Goal: Transaction & Acquisition: Register for event/course

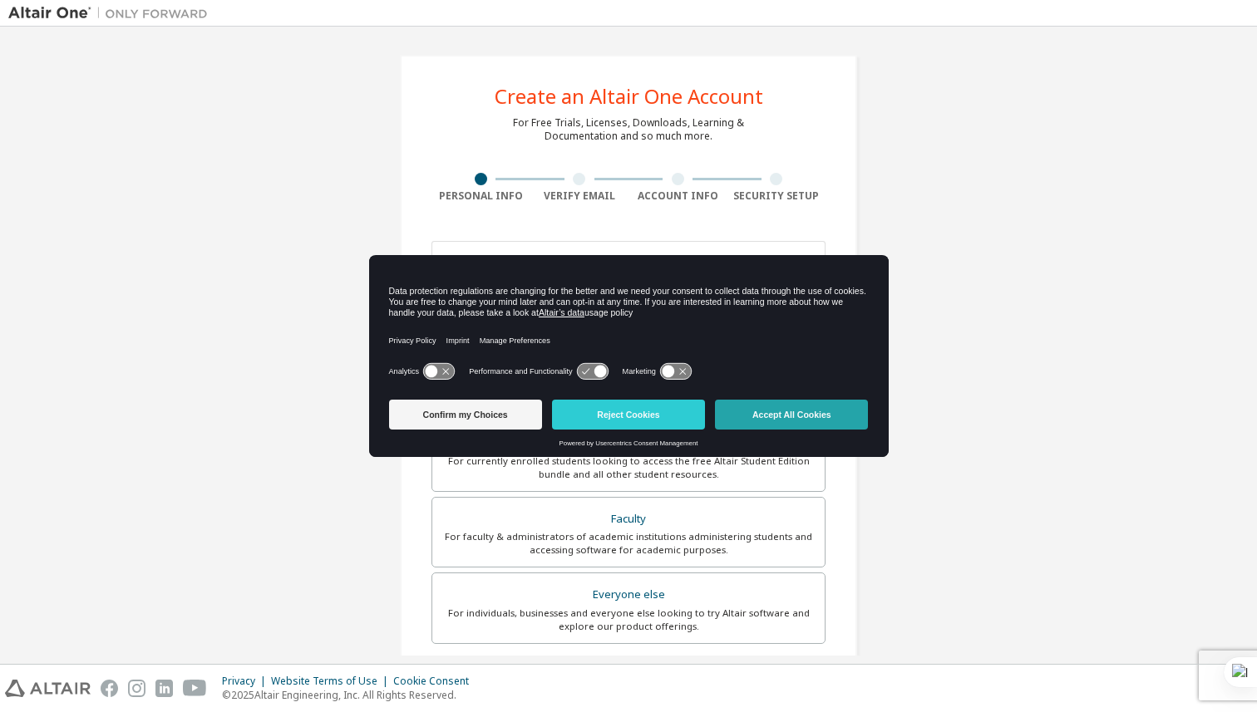
click at [845, 410] on button "Accept All Cookies" at bounding box center [791, 415] width 153 height 30
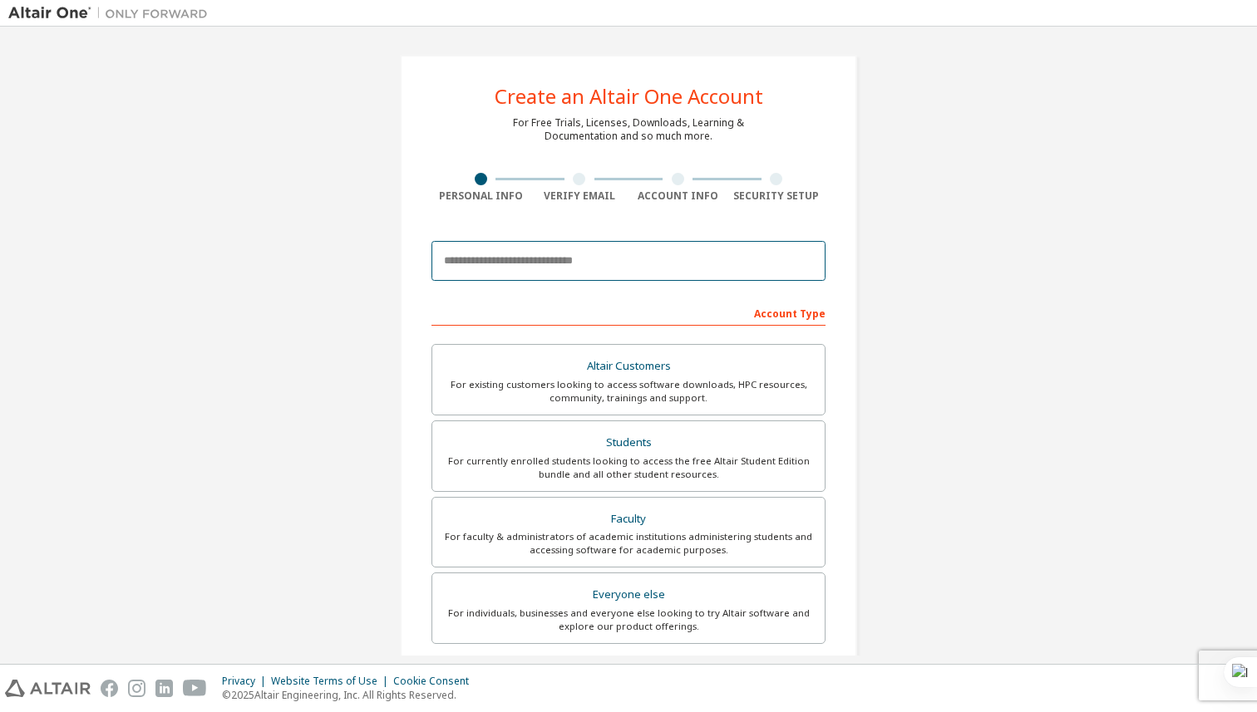
click at [633, 253] on input "email" at bounding box center [628, 261] width 394 height 40
type input "**********"
type input "*********"
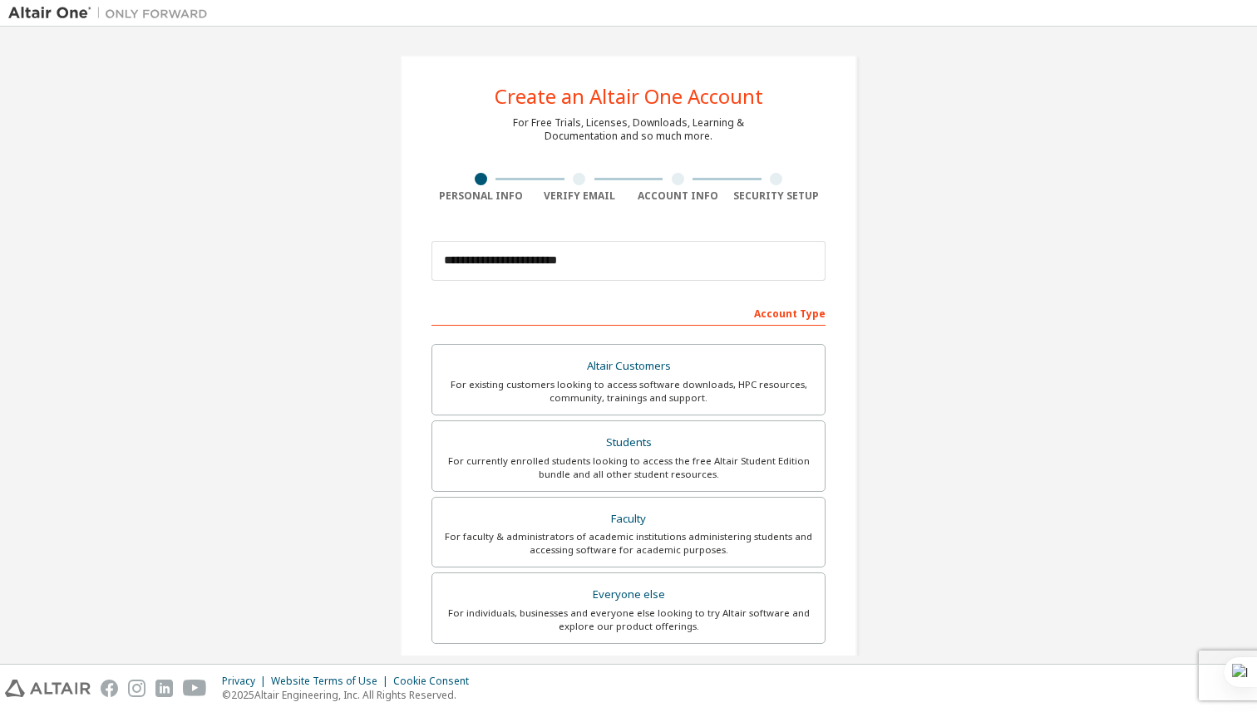
type input "*****"
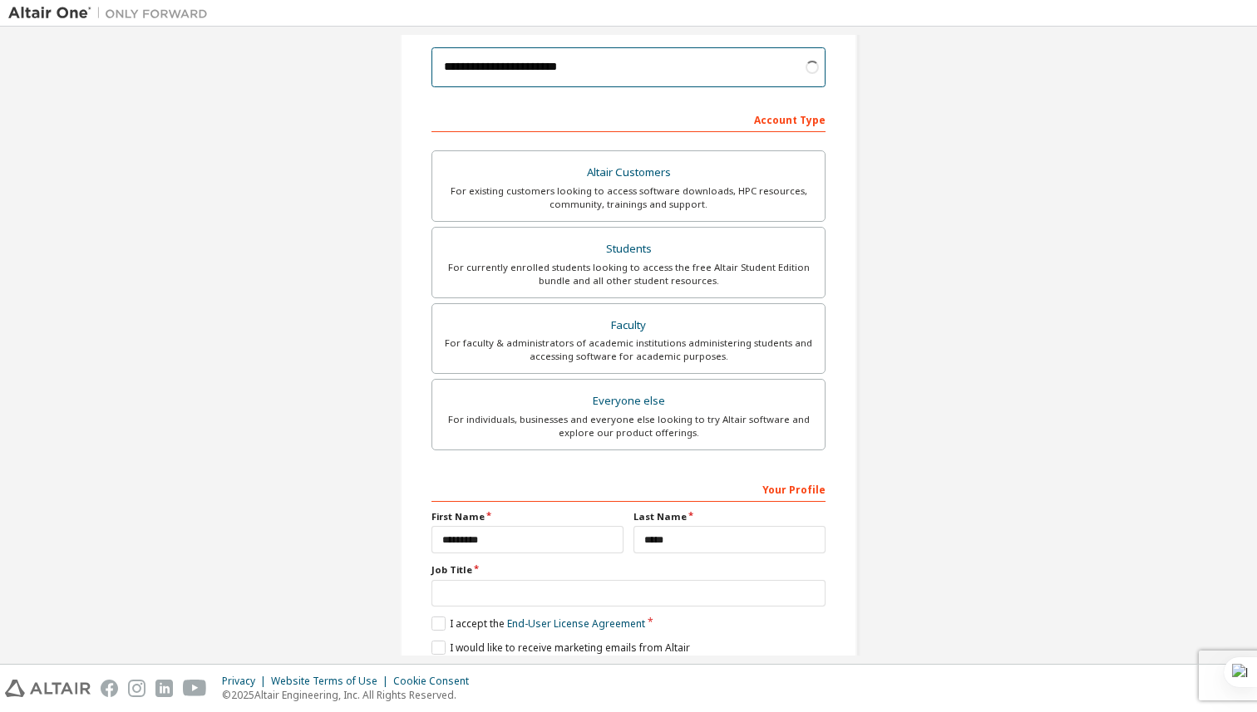
scroll to position [259, 0]
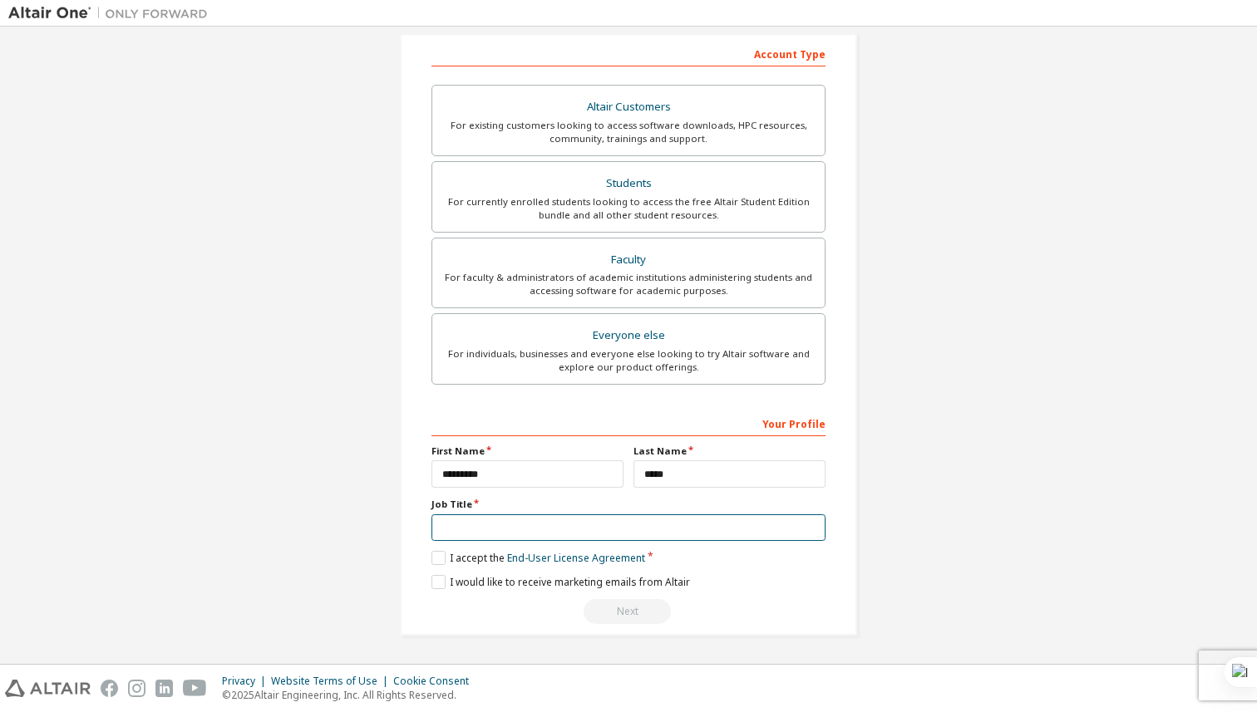
click at [551, 520] on input "text" at bounding box center [628, 528] width 394 height 27
type input "*******"
click at [436, 557] on label "I accept the End-User License Agreement" at bounding box center [538, 558] width 214 height 14
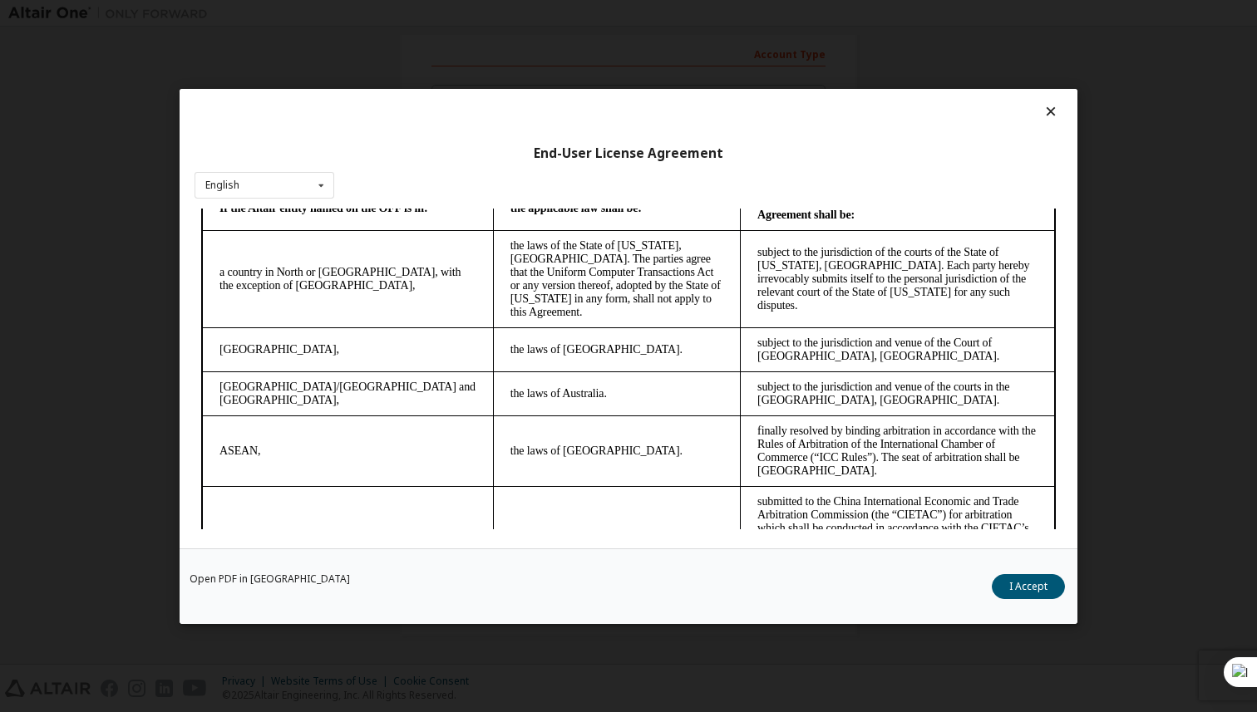
scroll to position [4364, 0]
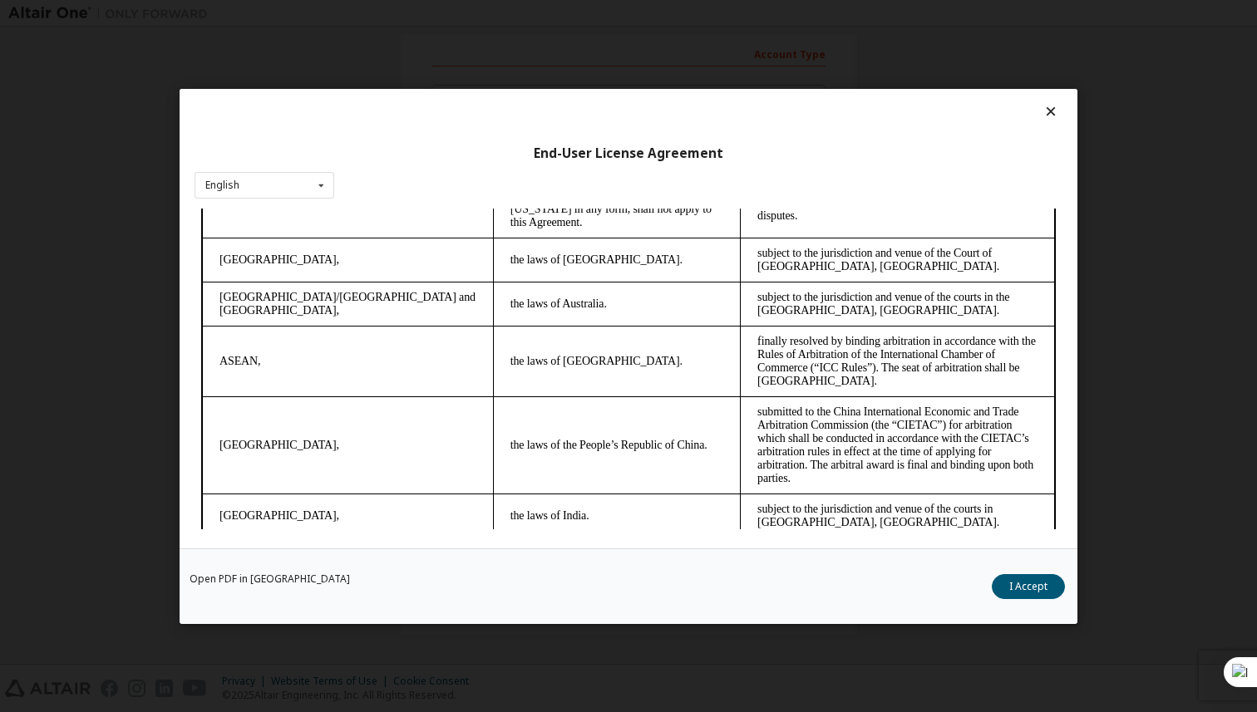
click at [1045, 599] on div "Open PDF in New Tab I Accept" at bounding box center [629, 586] width 898 height 76
click at [1045, 589] on button "I Accept" at bounding box center [1028, 586] width 73 height 25
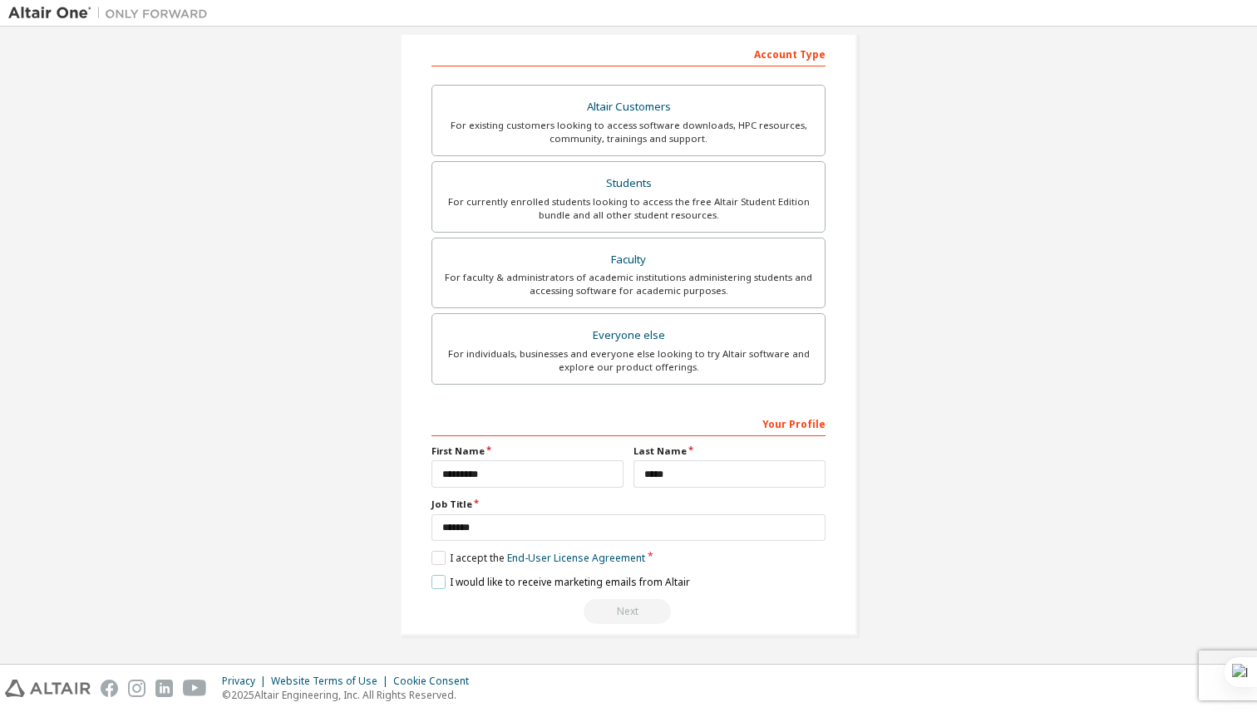
click at [436, 585] on label "I would like to receive marketing emails from Altair" at bounding box center [560, 582] width 259 height 14
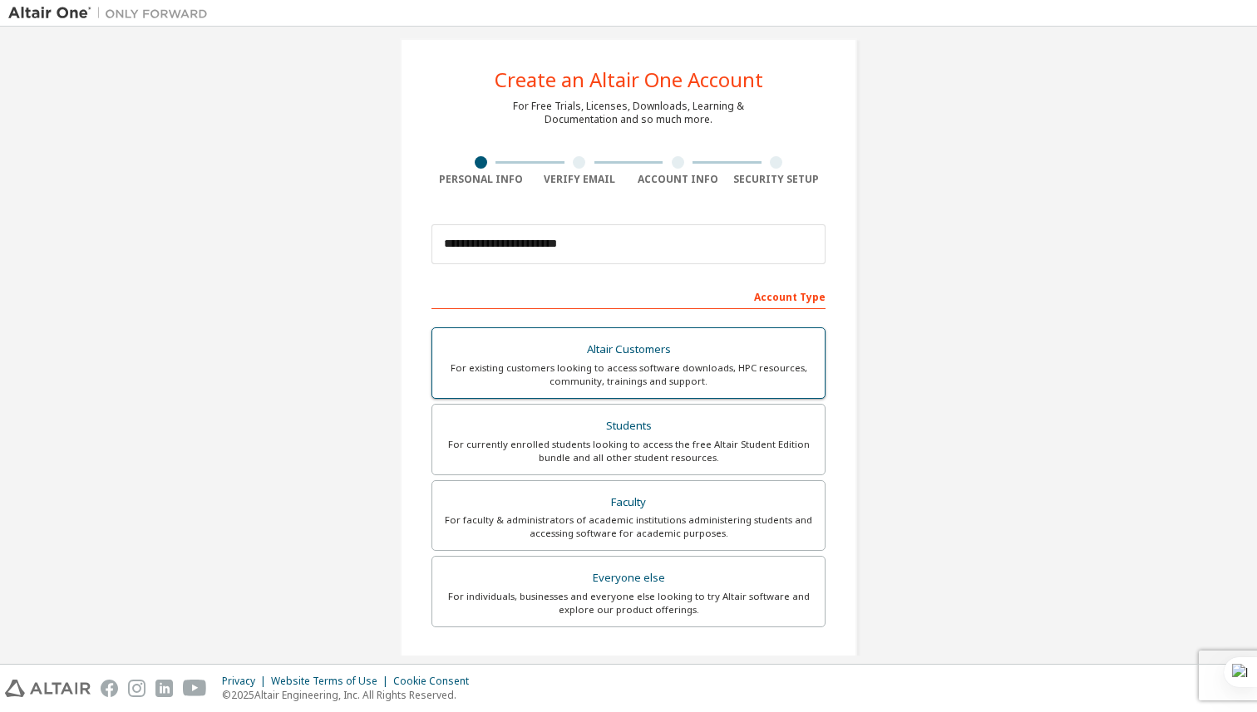
scroll to position [26, 0]
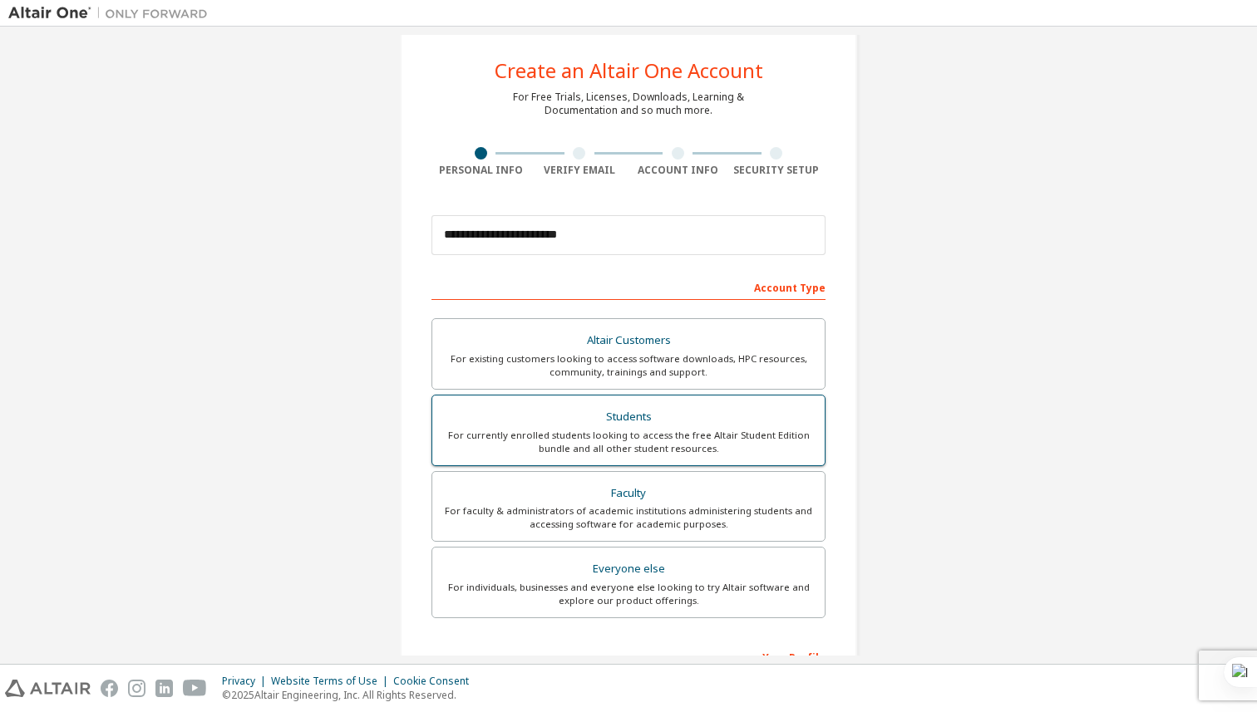
click at [637, 445] on div "For currently enrolled students looking to access the free Altair Student Editi…" at bounding box center [628, 442] width 372 height 27
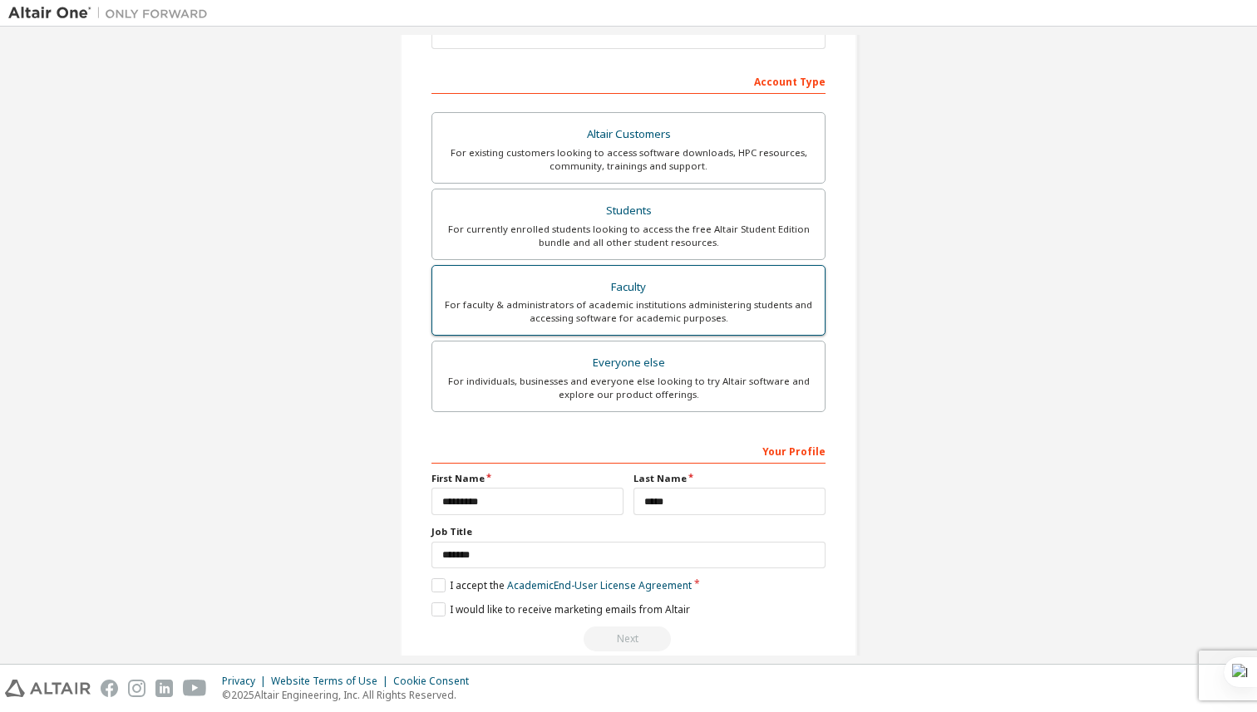
scroll to position [259, 0]
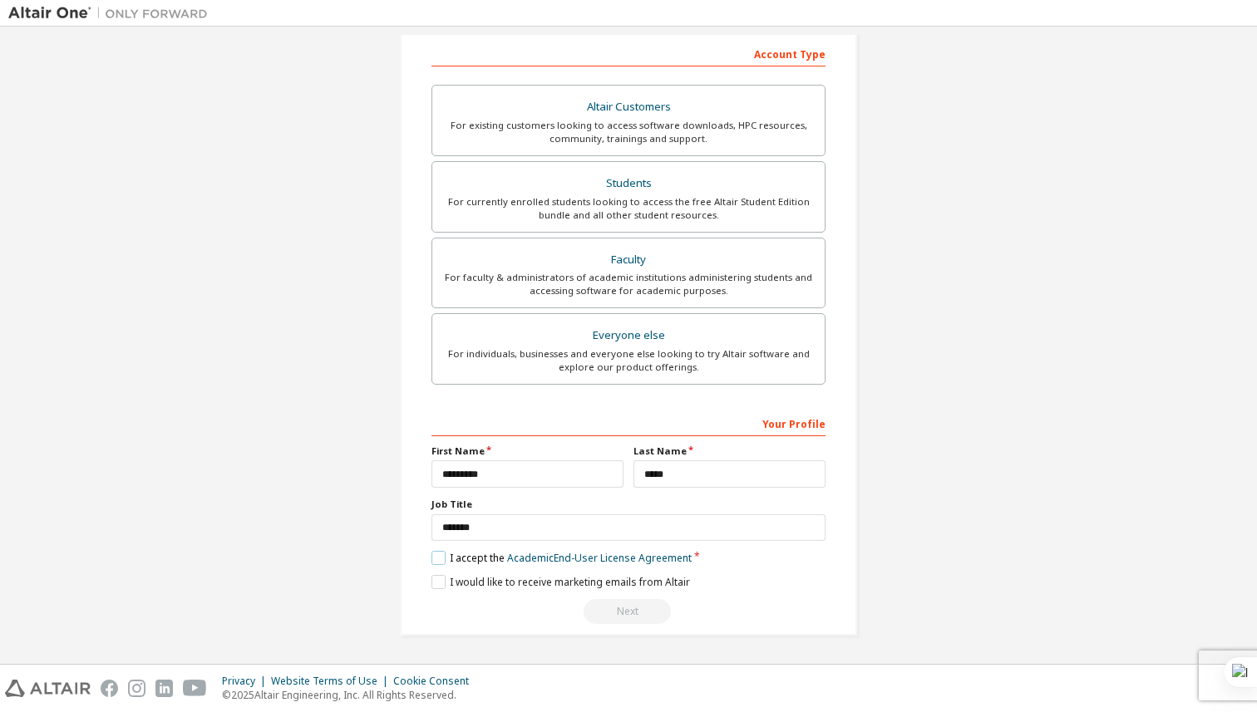
click at [431, 554] on label "I accept the Academic End-User License Agreement" at bounding box center [561, 558] width 260 height 14
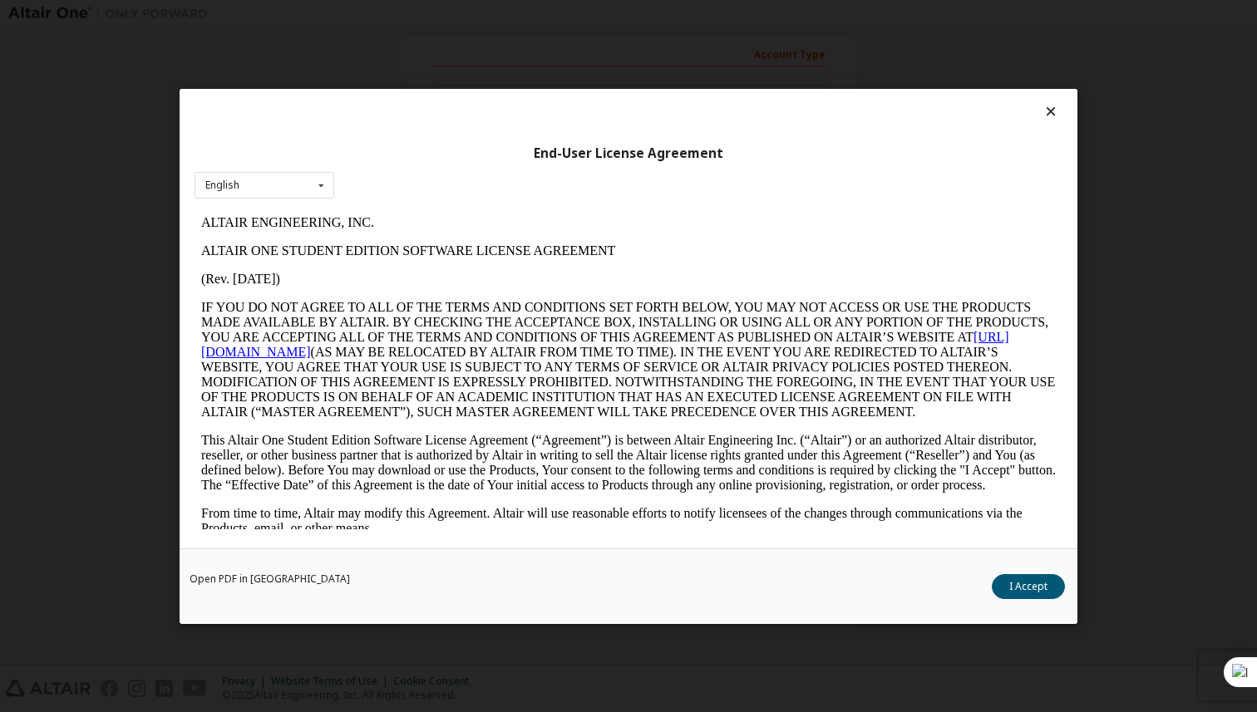
scroll to position [0, 0]
click at [1033, 586] on button "I Accept" at bounding box center [1028, 586] width 73 height 25
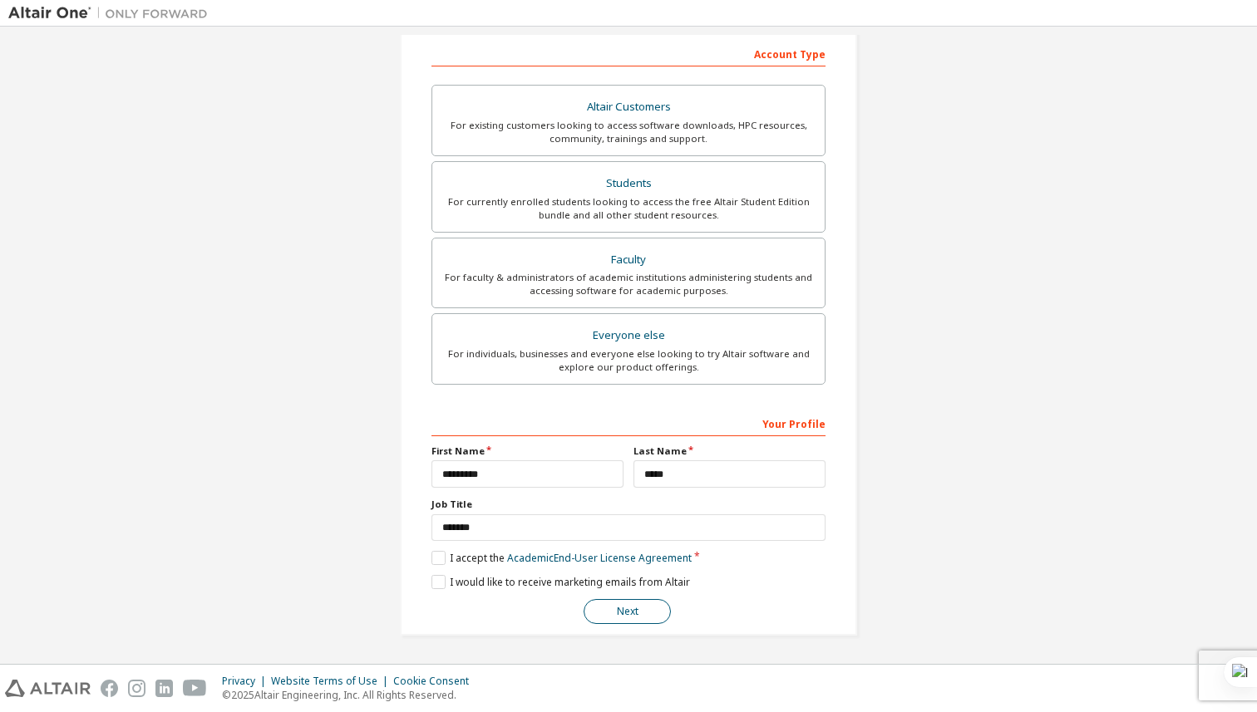
click at [603, 609] on button "Next" at bounding box center [627, 611] width 87 height 25
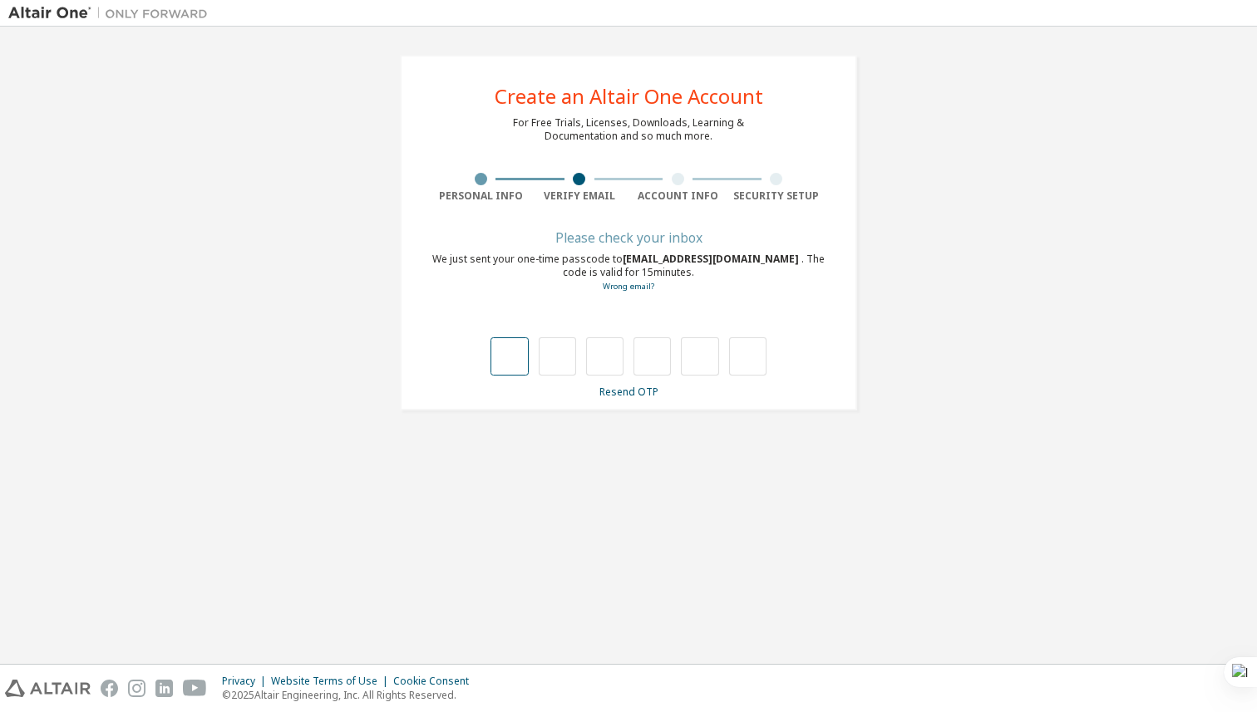
click at [514, 357] on input "text" at bounding box center [508, 357] width 37 height 38
click at [565, 301] on div "Please check your inbox We just sent your one-time passcode to [EMAIL_ADDRESS][…" at bounding box center [628, 316] width 394 height 166
click at [507, 347] on input "text" at bounding box center [508, 357] width 37 height 38
type input "*"
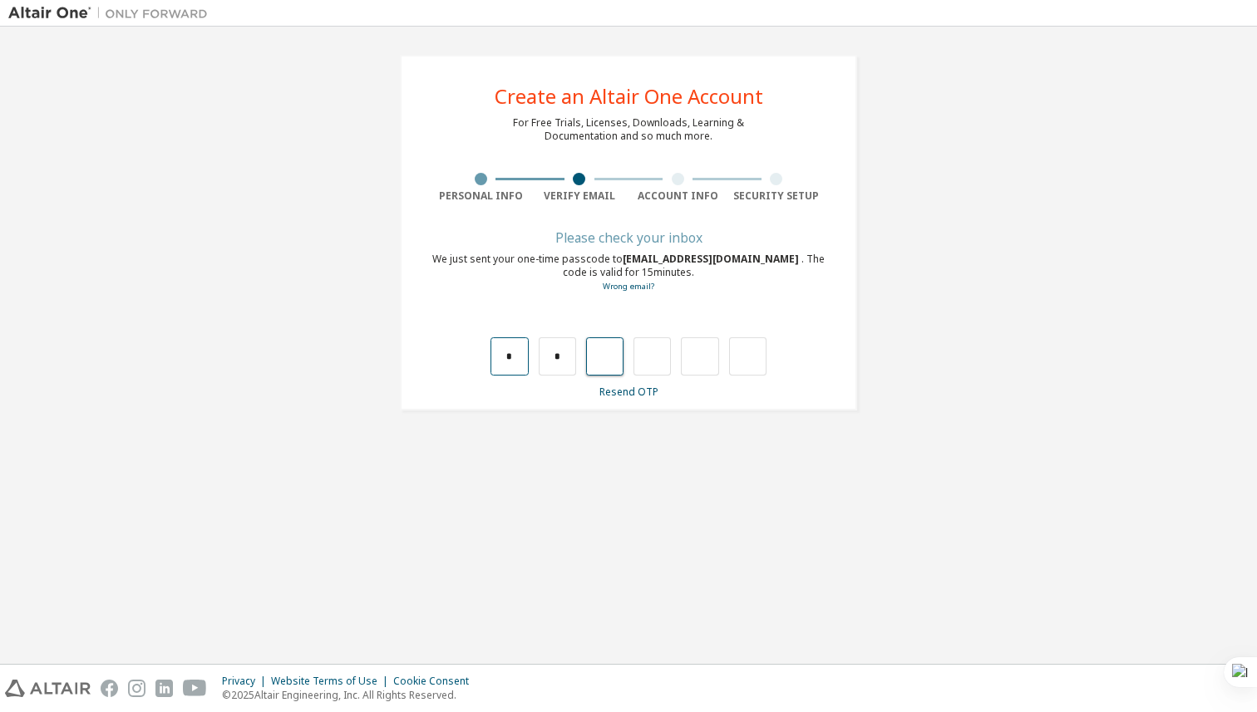
type input "*"
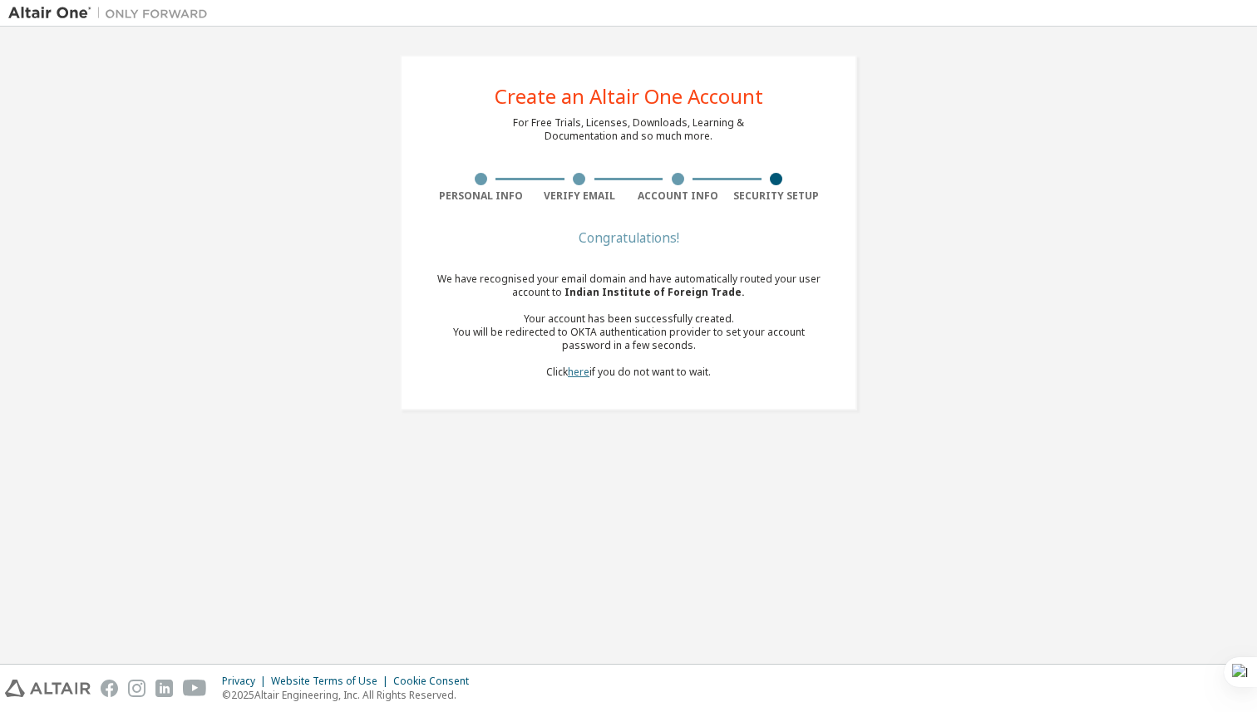
click at [573, 374] on link "here" at bounding box center [579, 372] width 22 height 14
